Goal: Task Accomplishment & Management: Complete application form

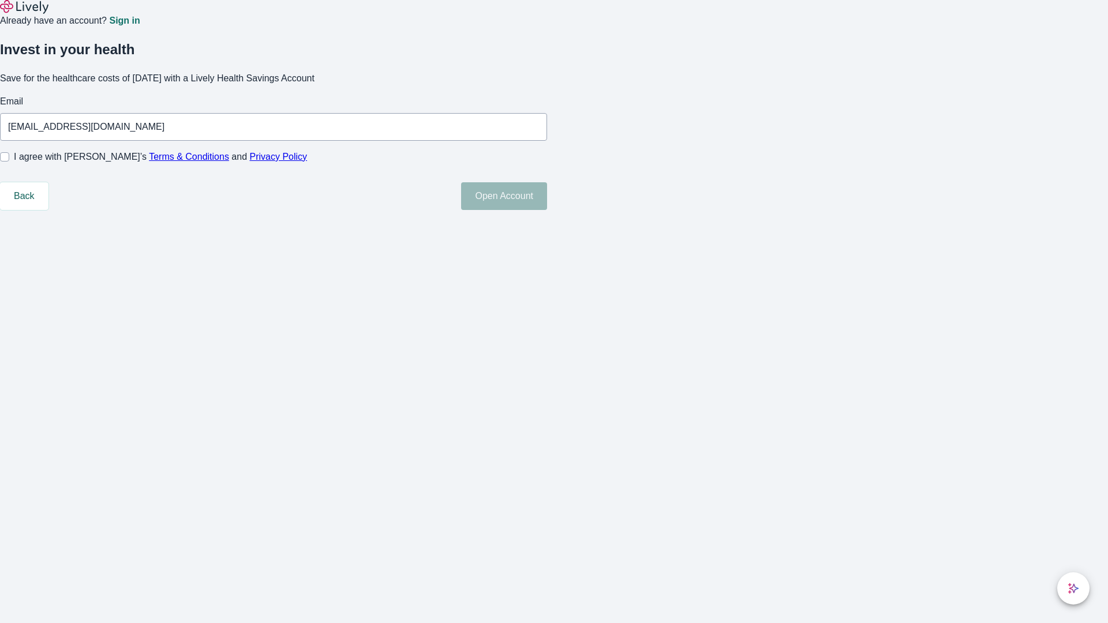
click at [9, 162] on input "I agree with Lively’s Terms & Conditions and Privacy Policy" at bounding box center [4, 156] width 9 height 9
checkbox input "true"
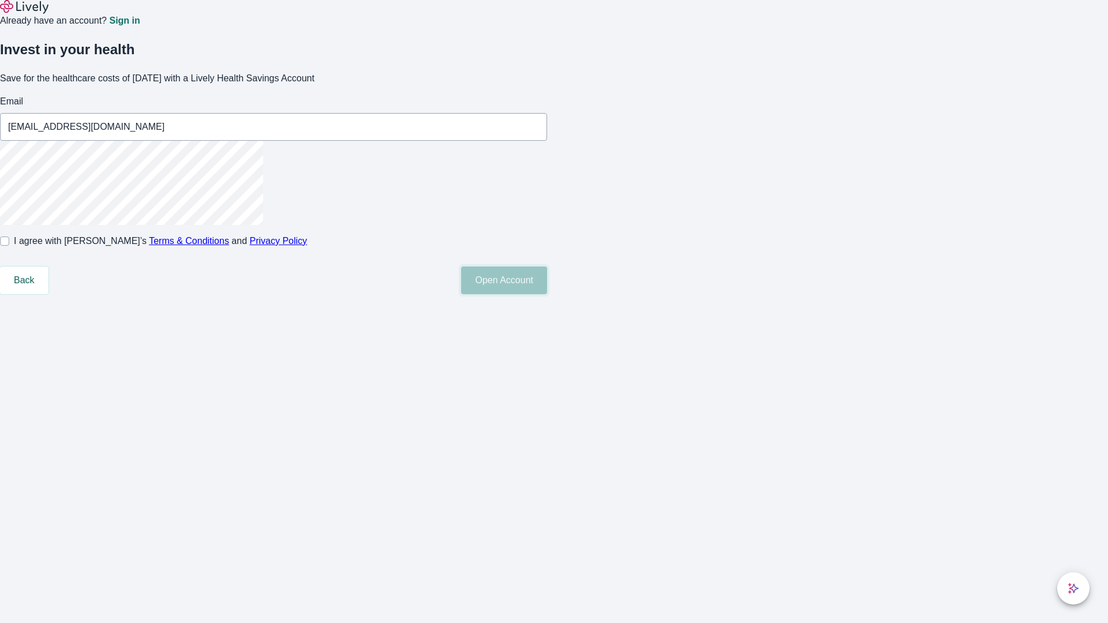
click at [547, 294] on button "Open Account" at bounding box center [504, 281] width 86 height 28
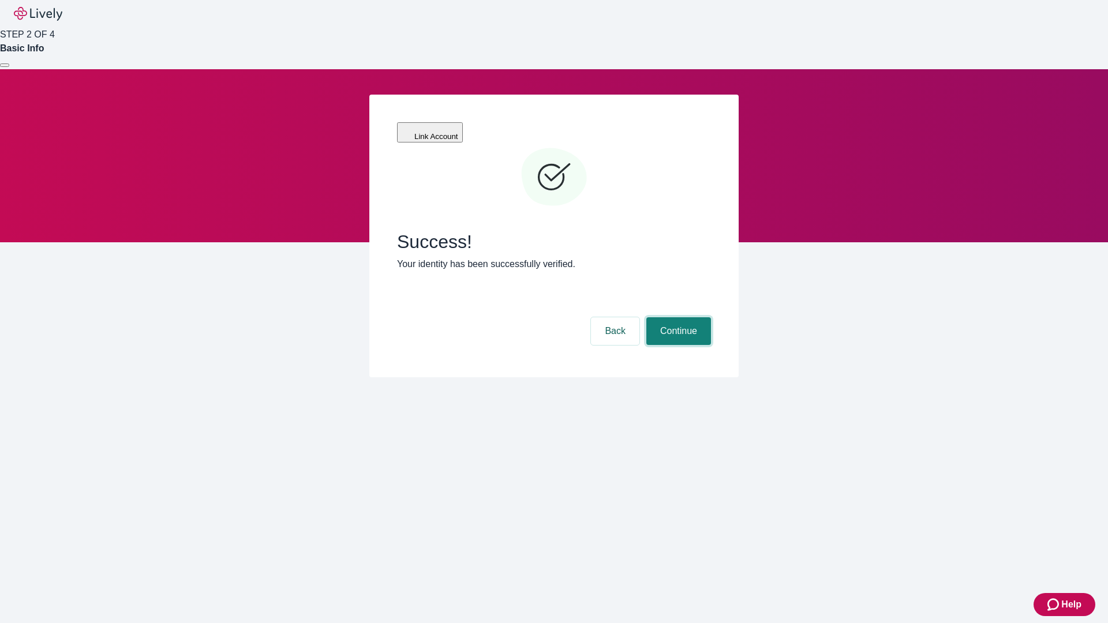
click at [677, 317] on button "Continue" at bounding box center [678, 331] width 65 height 28
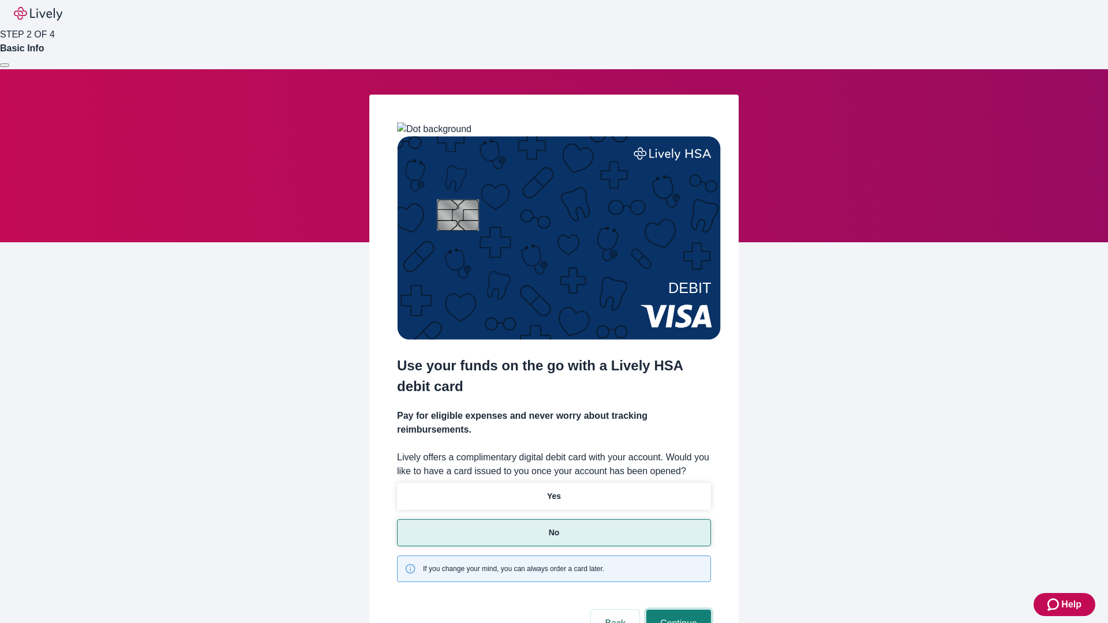
click at [677, 610] on button "Continue" at bounding box center [678, 624] width 65 height 28
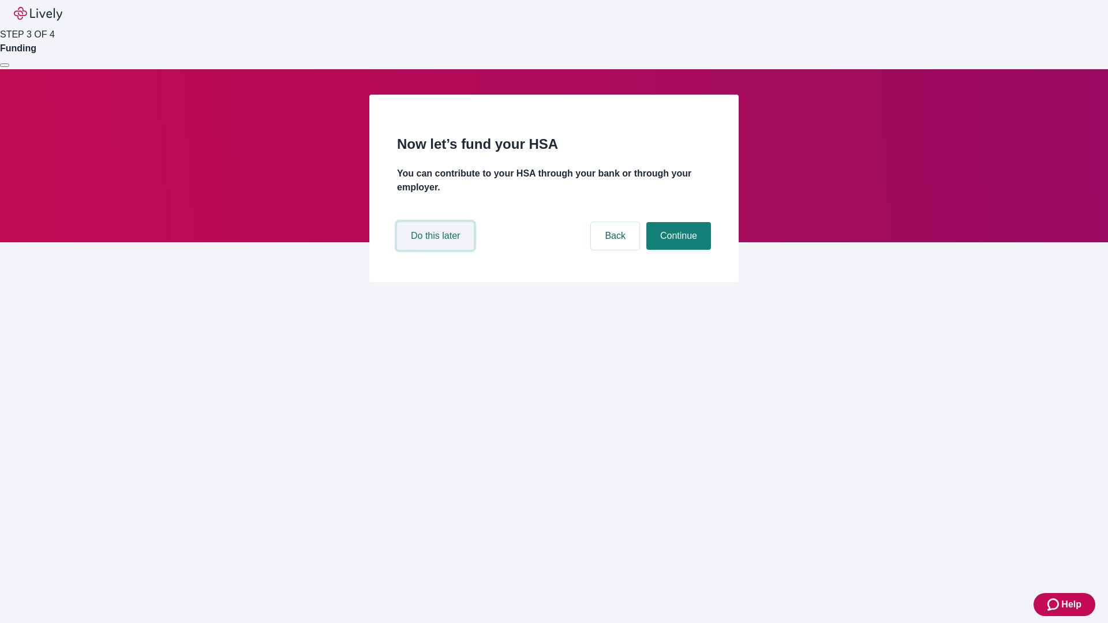
click at [437, 250] on button "Do this later" at bounding box center [435, 236] width 77 height 28
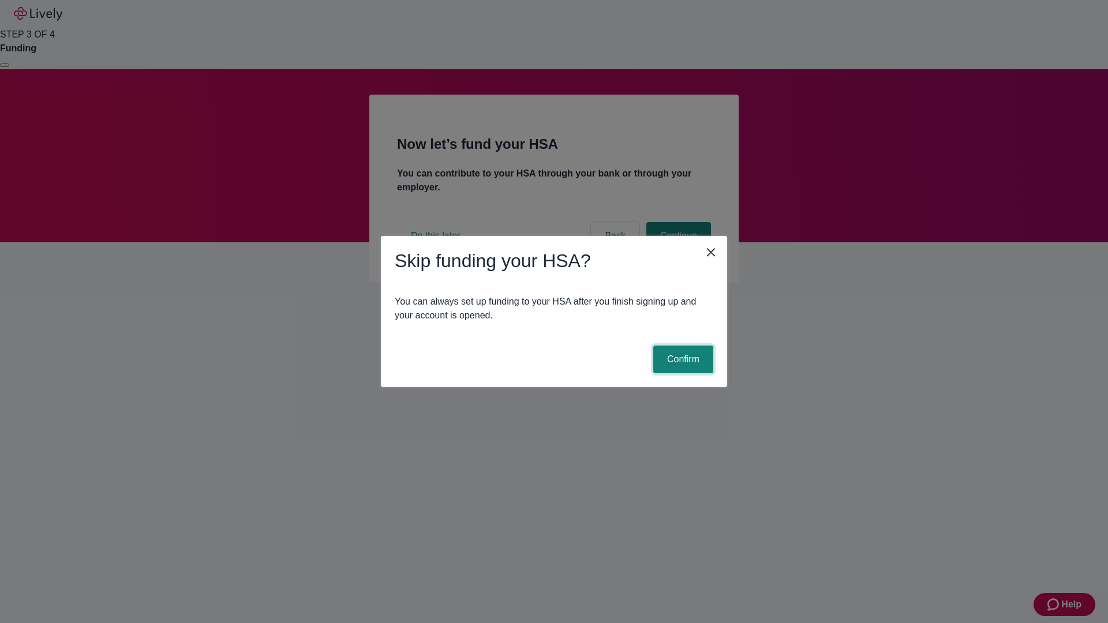
click at [682, 360] on button "Confirm" at bounding box center [683, 360] width 60 height 28
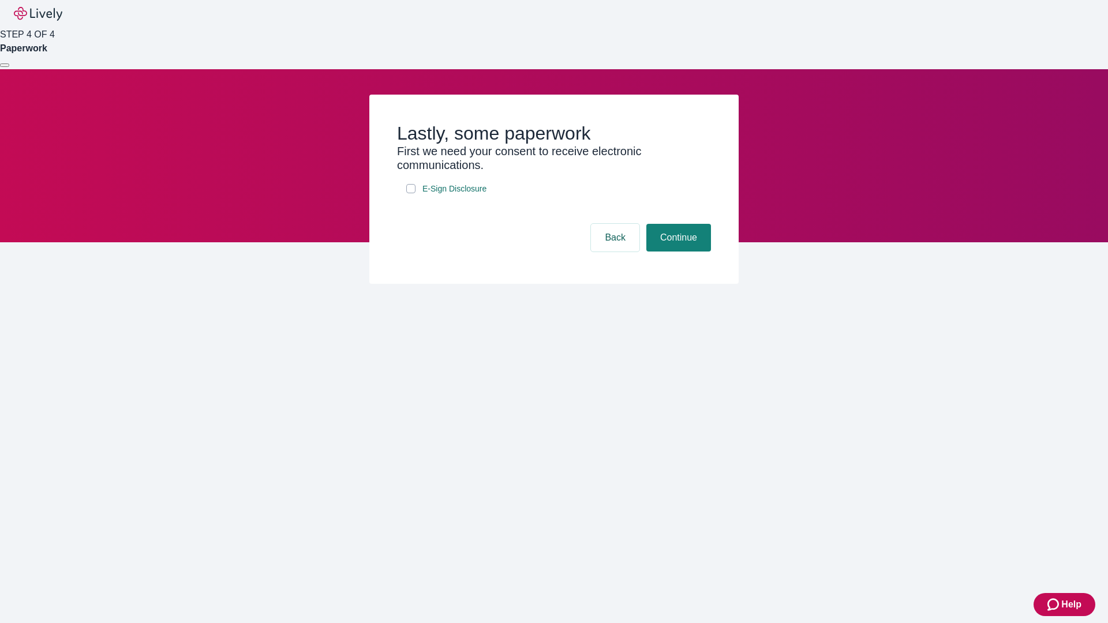
click at [411, 193] on input "E-Sign Disclosure" at bounding box center [410, 188] width 9 height 9
checkbox input "true"
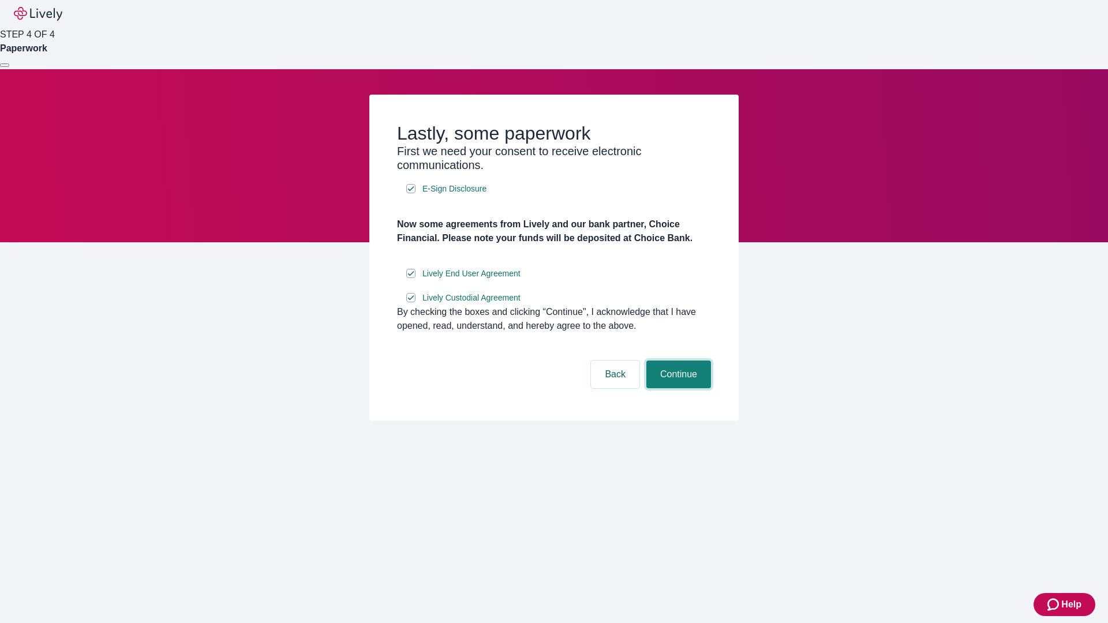
click at [677, 388] on button "Continue" at bounding box center [678, 375] width 65 height 28
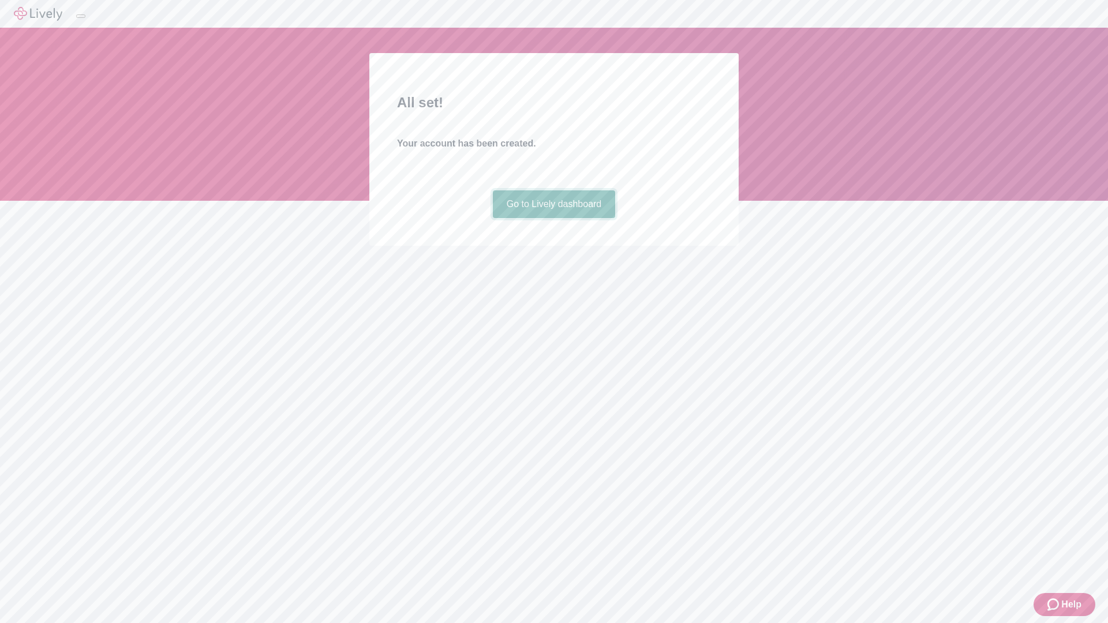
click at [554, 218] on link "Go to Lively dashboard" at bounding box center [554, 204] width 123 height 28
